Goal: Transaction & Acquisition: Book appointment/travel/reservation

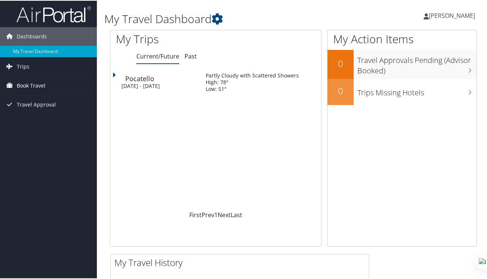
click at [26, 88] on span "Book Travel" at bounding box center [31, 85] width 29 height 19
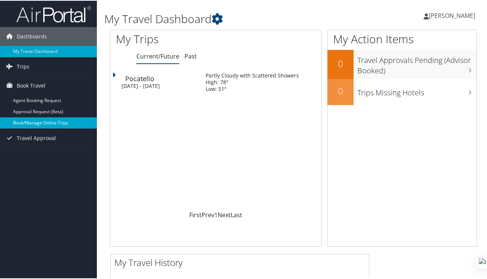
click at [32, 119] on link "Book/Manage Online Trips" at bounding box center [48, 122] width 97 height 11
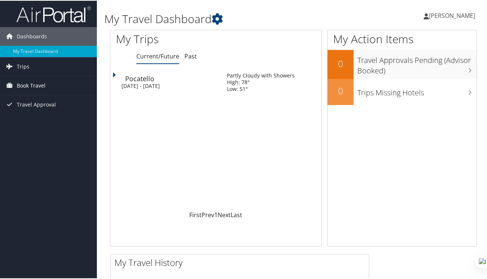
click at [43, 85] on span "Book Travel" at bounding box center [31, 85] width 29 height 19
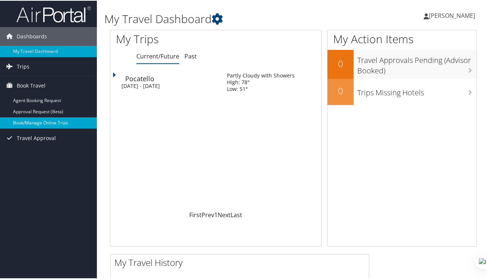
click at [41, 122] on link "Book/Manage Online Trips" at bounding box center [48, 122] width 97 height 11
